Goal: Find specific page/section: Find specific page/section

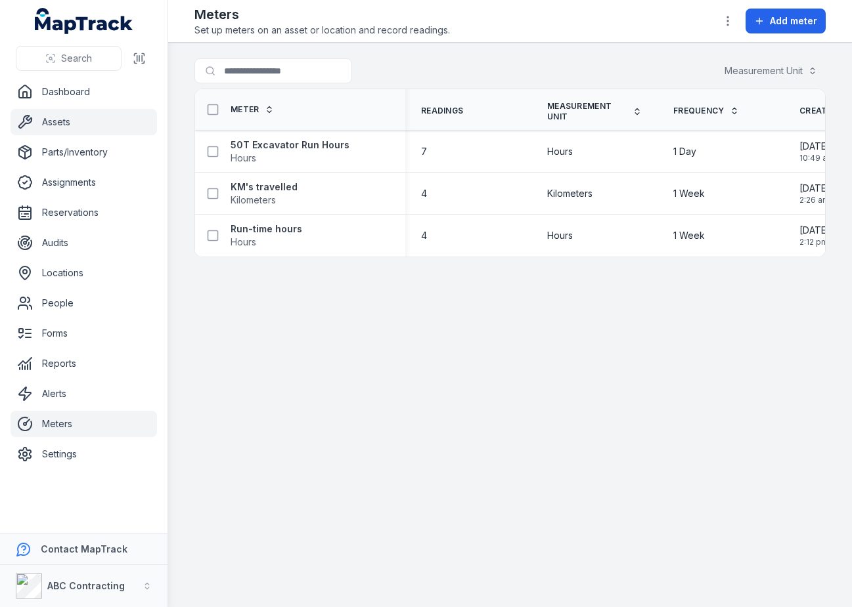
click at [79, 116] on link "Assets" at bounding box center [84, 122] width 146 height 26
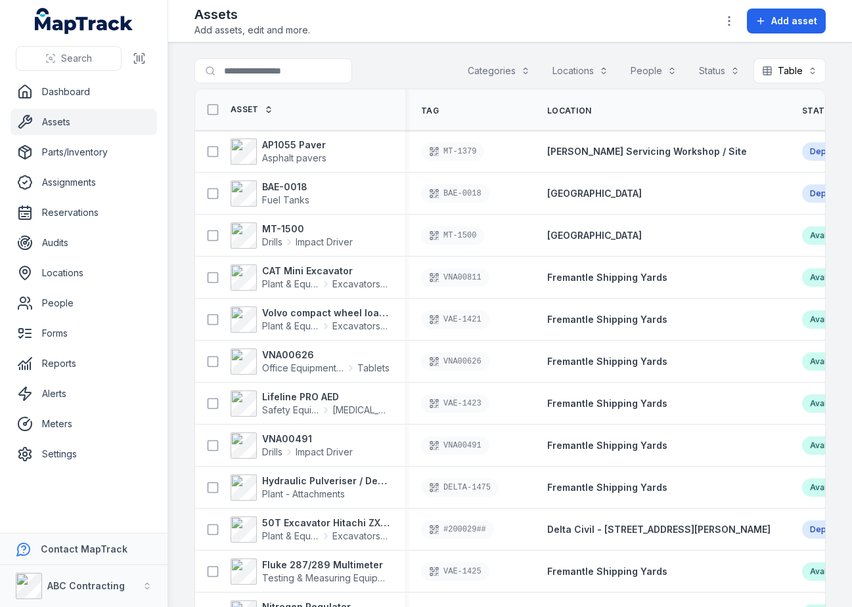
click at [381, 43] on main "Search for assets Categories Locations People Status Table ***** Asset Tag Loca…" at bounding box center [509, 325] width 683 height 565
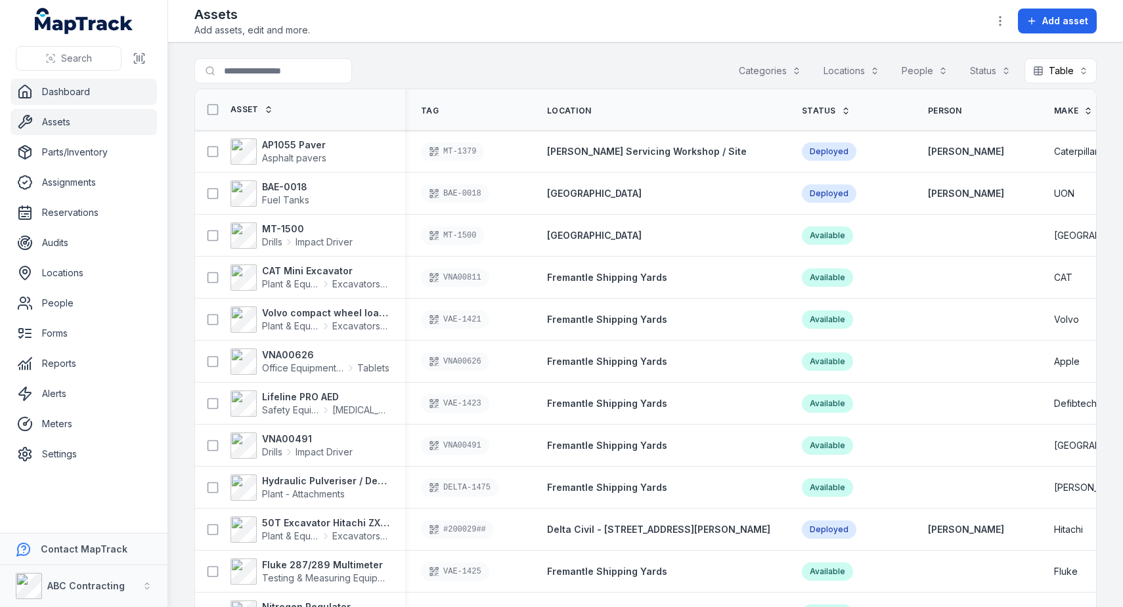
click at [95, 93] on link "Dashboard" at bounding box center [84, 92] width 146 height 26
